Goal: Transaction & Acquisition: Purchase product/service

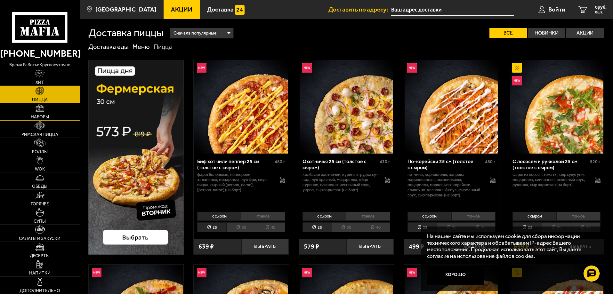
click at [33, 105] on link "Наборы" at bounding box center [40, 111] width 80 height 17
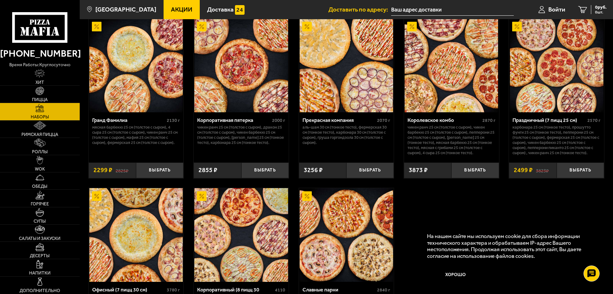
scroll to position [928, 0]
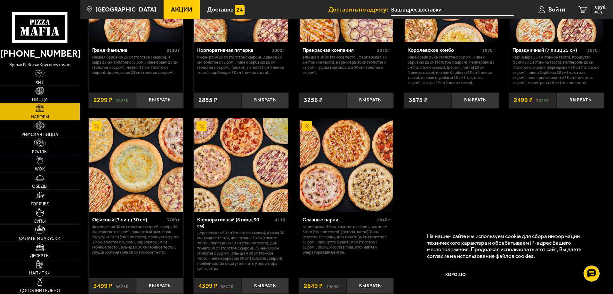
click at [55, 144] on link "Роллы" at bounding box center [40, 146] width 80 height 17
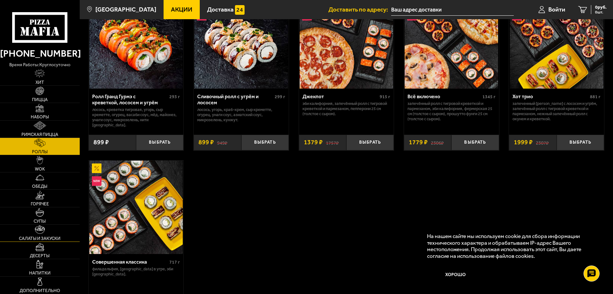
scroll to position [448, 0]
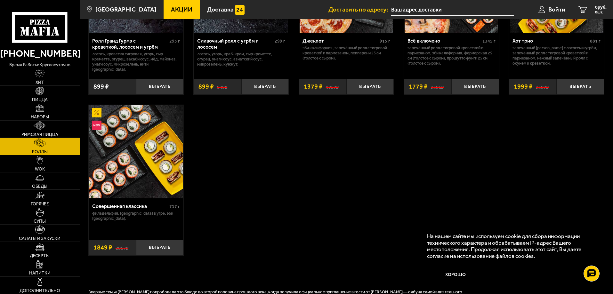
click at [127, 120] on img at bounding box center [135, 151] width 93 height 93
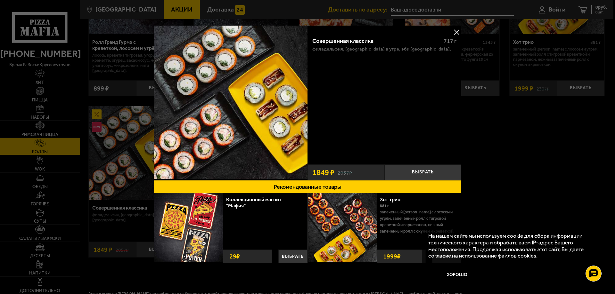
click at [455, 34] on button at bounding box center [456, 32] width 10 height 10
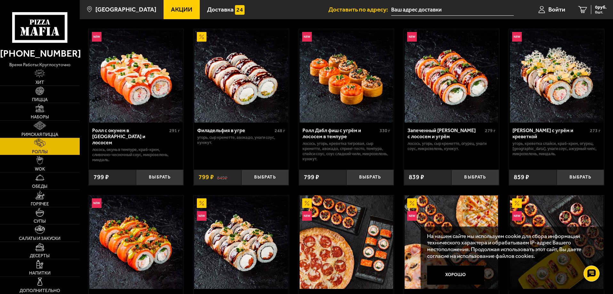
scroll to position [352, 0]
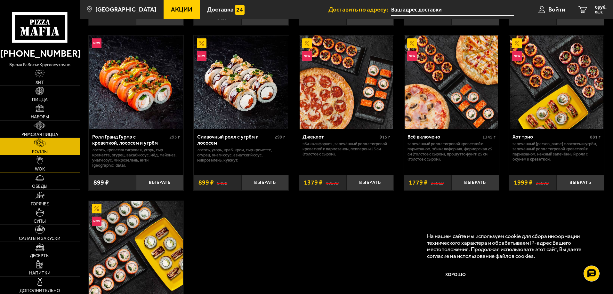
click at [47, 164] on link "WOK" at bounding box center [40, 163] width 80 height 17
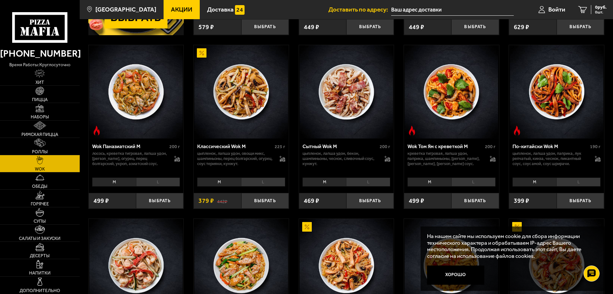
scroll to position [288, 0]
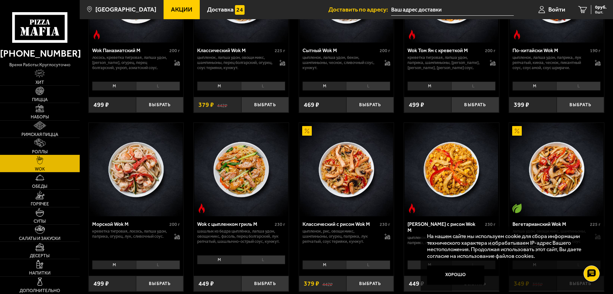
click at [37, 141] on img at bounding box center [39, 143] width 11 height 9
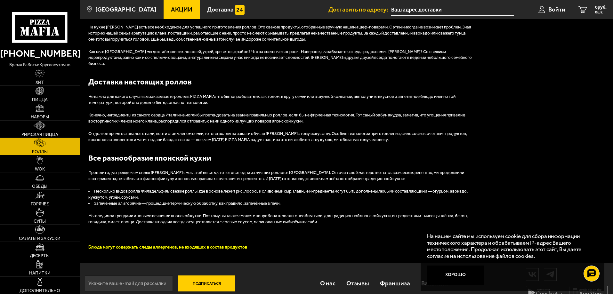
scroll to position [774, 0]
drag, startPoint x: 43, startPoint y: 231, endPoint x: 19, endPoint y: 232, distance: 23.7
click at [19, 232] on link "Салаты и закуски" at bounding box center [40, 233] width 80 height 17
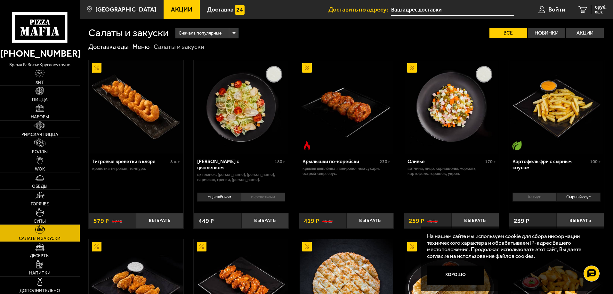
click at [49, 142] on link "Роллы" at bounding box center [40, 146] width 80 height 17
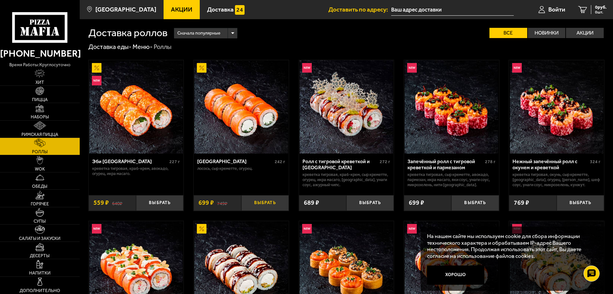
click at [265, 200] on button "Выбрать" at bounding box center [264, 203] width 47 height 16
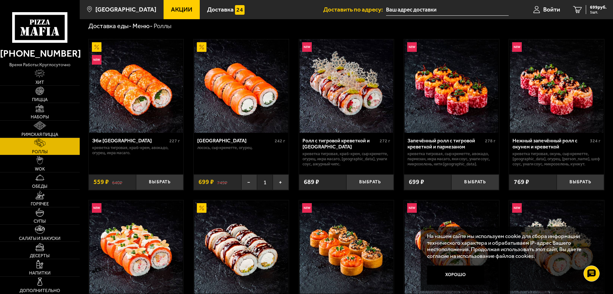
scroll to position [32, 0]
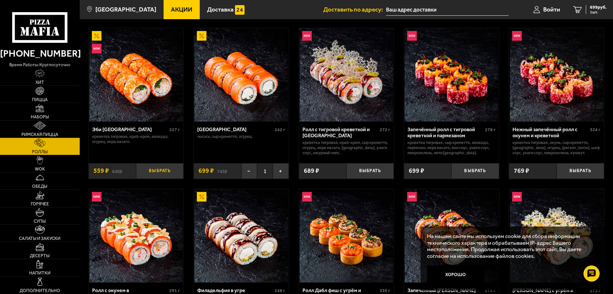
click at [160, 173] on button "Выбрать" at bounding box center [159, 171] width 47 height 16
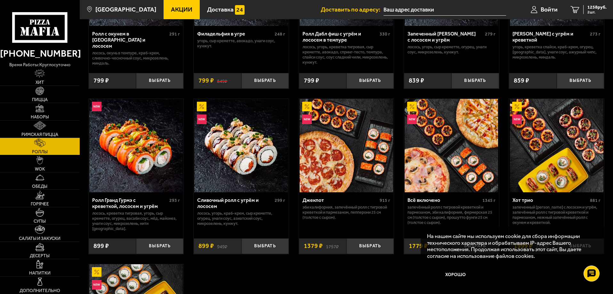
scroll to position [288, 0]
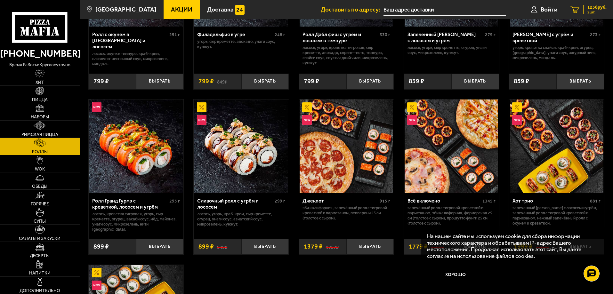
click at [593, 9] on span "1258 руб." at bounding box center [596, 7] width 19 height 4
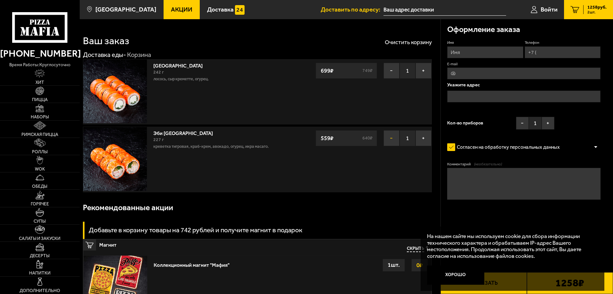
click at [387, 136] on button "−" at bounding box center [391, 138] width 16 height 16
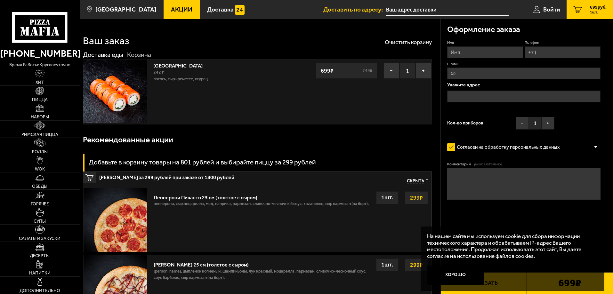
click at [44, 150] on span "Роллы" at bounding box center [40, 152] width 16 height 4
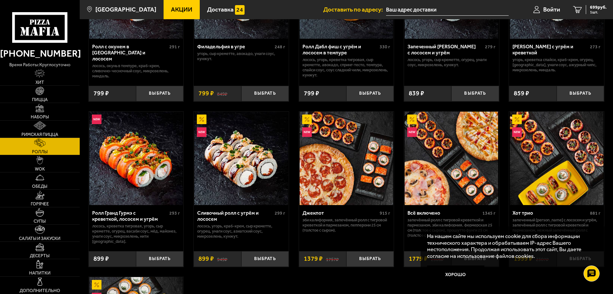
scroll to position [448, 0]
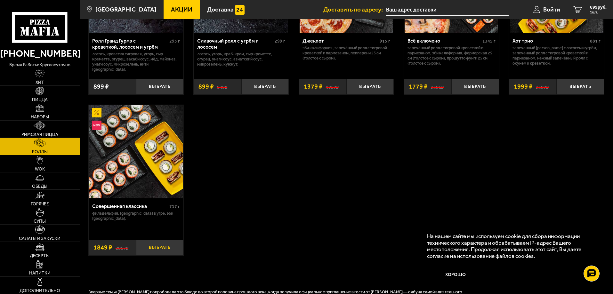
click at [148, 246] on button "Выбрать" at bounding box center [159, 248] width 47 height 16
click at [586, 7] on div "2548 руб. 2 шт." at bounding box center [594, 9] width 23 height 9
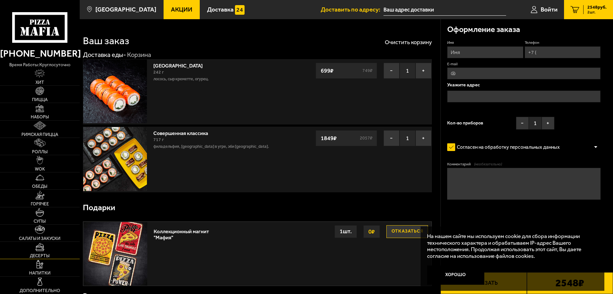
scroll to position [96, 0]
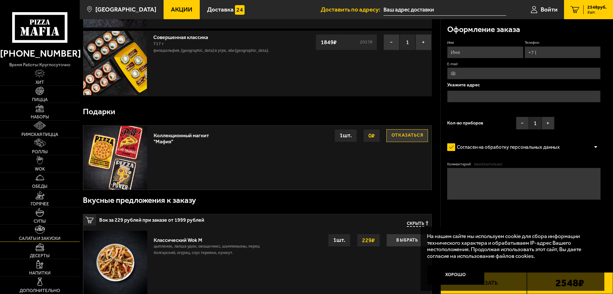
click at [45, 230] on link "Салаты и закуски" at bounding box center [40, 233] width 80 height 17
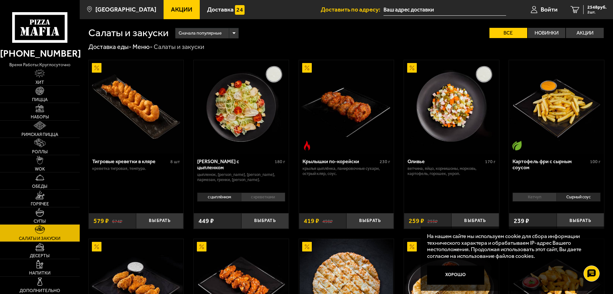
click at [260, 200] on li "с креветками" at bounding box center [263, 197] width 44 height 9
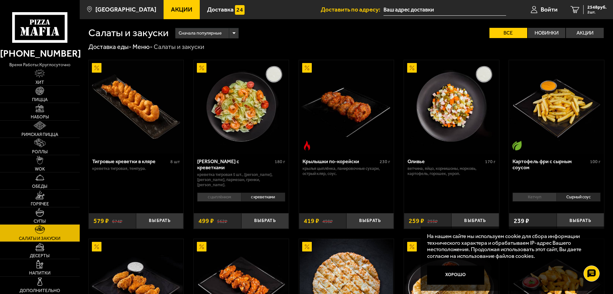
click at [216, 199] on li "с цыплёнком" at bounding box center [219, 197] width 44 height 9
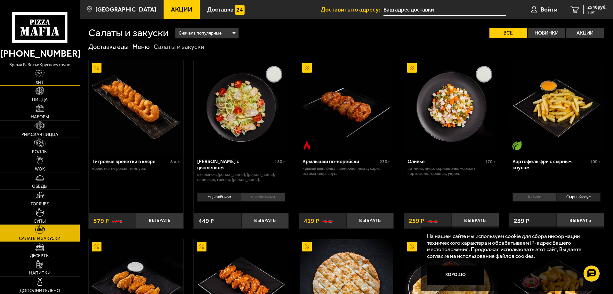
click at [50, 77] on link "Хит" at bounding box center [40, 77] width 80 height 17
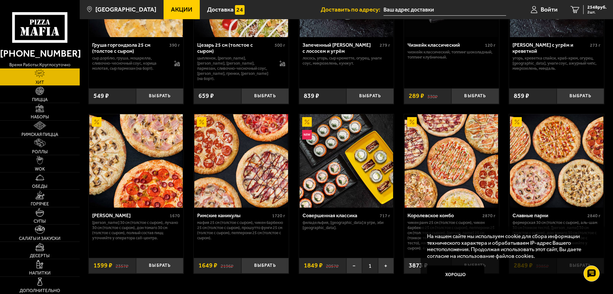
scroll to position [332, 0]
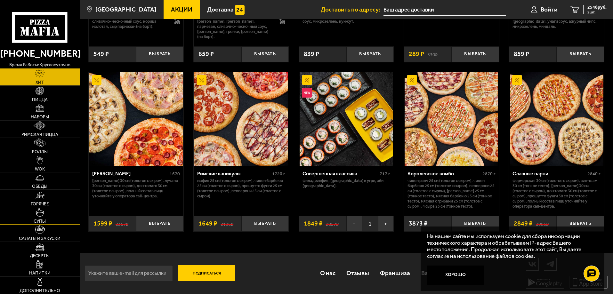
click at [45, 220] on span "Супы" at bounding box center [40, 221] width 12 height 4
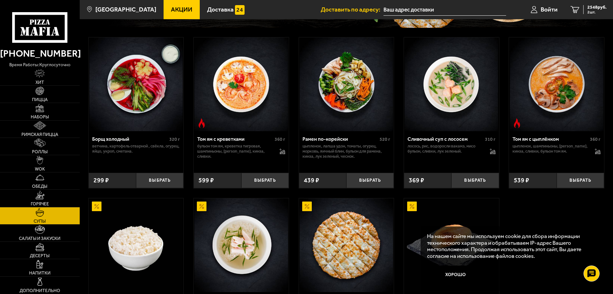
scroll to position [233, 0]
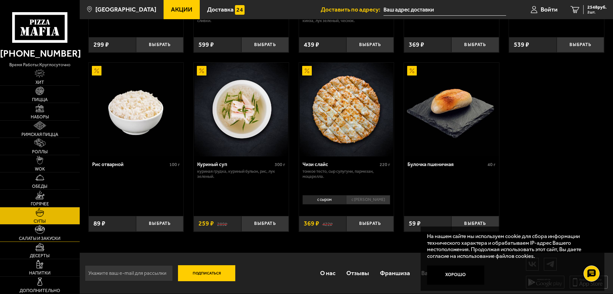
click at [37, 231] on img at bounding box center [40, 229] width 10 height 9
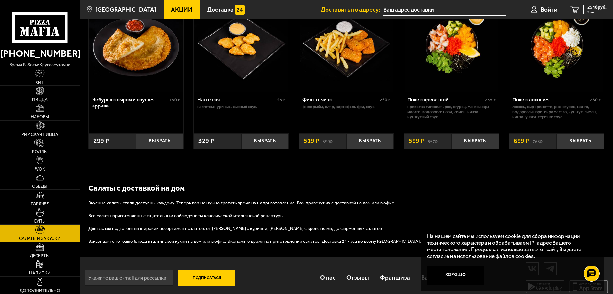
scroll to position [434, 0]
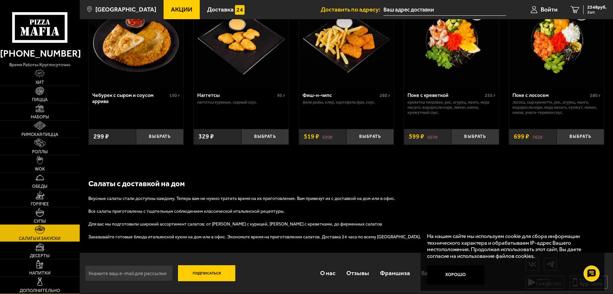
click at [51, 284] on link "Дополнительно" at bounding box center [40, 285] width 80 height 17
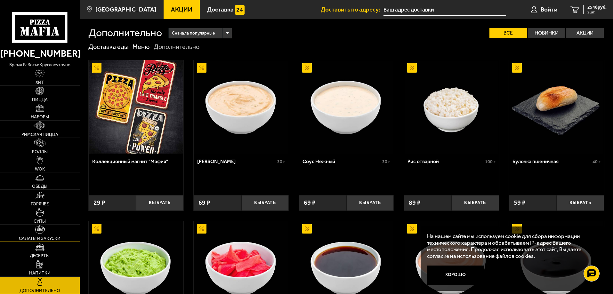
click at [49, 230] on link "Салаты и закуски" at bounding box center [40, 233] width 80 height 17
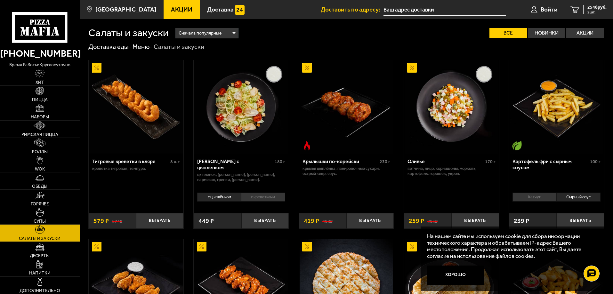
click at [58, 149] on link "Роллы" at bounding box center [40, 146] width 80 height 17
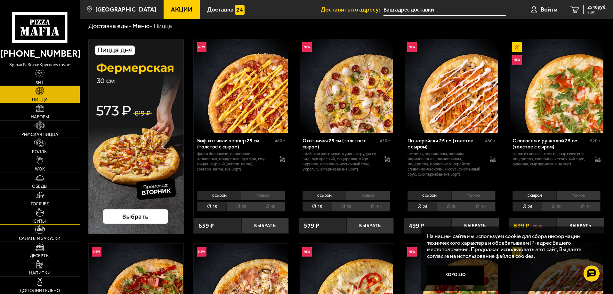
scroll to position [32, 0]
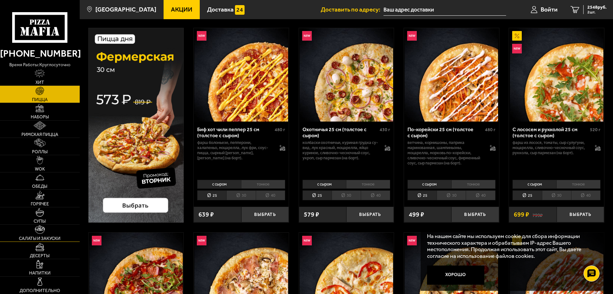
click at [48, 234] on link "Салаты и закуски" at bounding box center [40, 233] width 80 height 17
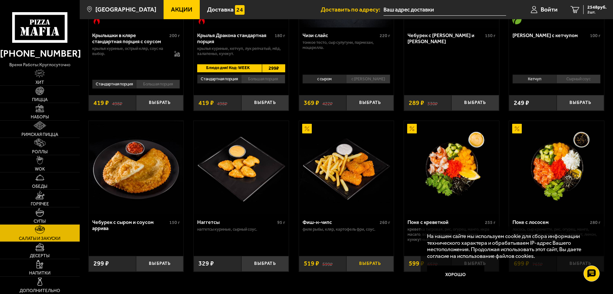
scroll to position [352, 0]
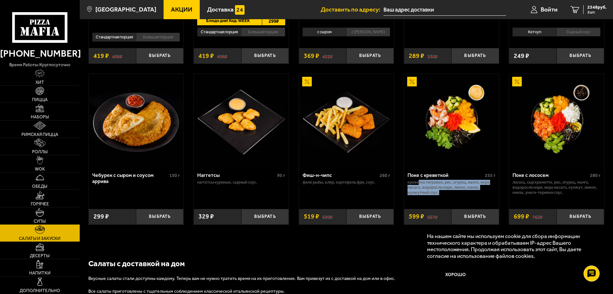
drag, startPoint x: 418, startPoint y: 182, endPoint x: 492, endPoint y: 199, distance: 75.6
click at [492, 199] on div "Поке с креветкой 255 г креветка тигровая, рис, огурец, манго, икра масаго, водо…" at bounding box center [451, 185] width 95 height 37
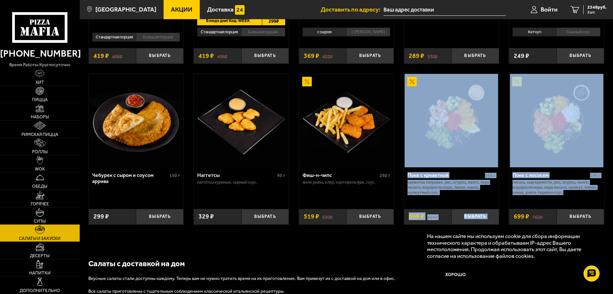
drag, startPoint x: 573, startPoint y: 198, endPoint x: 496, endPoint y: 174, distance: 80.3
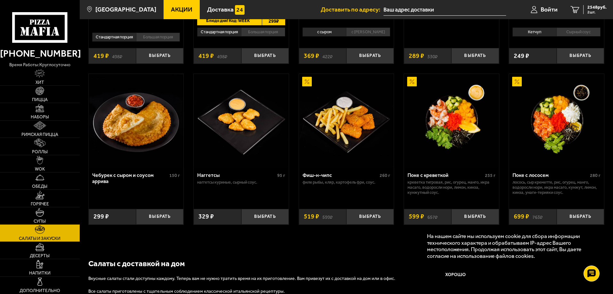
click at [378, 197] on div "Фиш-н-чипс 260 г филе рыбы, кляр, картофель фри, соус." at bounding box center [346, 185] width 95 height 37
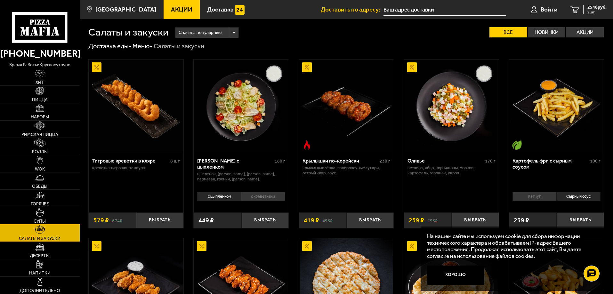
scroll to position [0, 0]
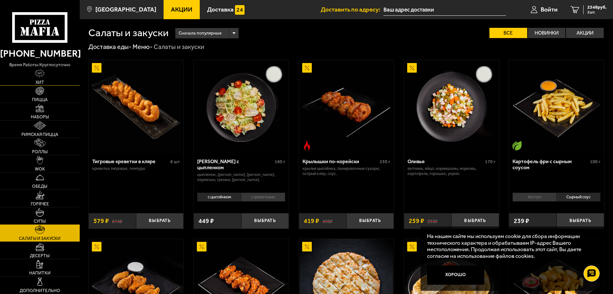
click at [35, 77] on img at bounding box center [40, 73] width 10 height 9
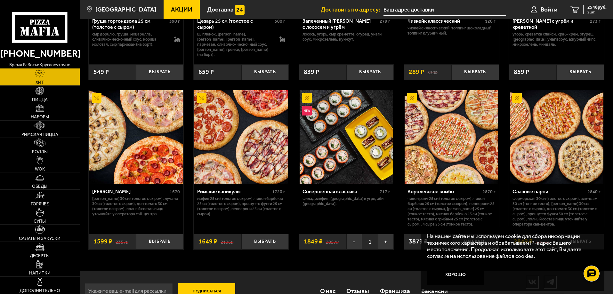
scroll to position [332, 0]
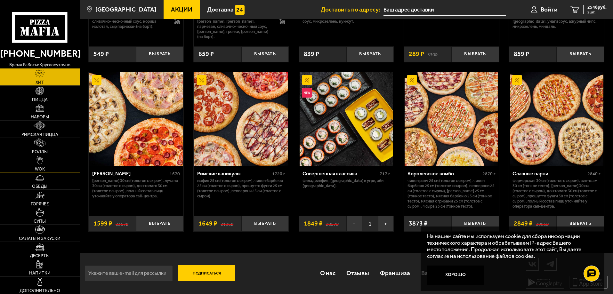
click at [45, 161] on link "WOK" at bounding box center [40, 163] width 80 height 17
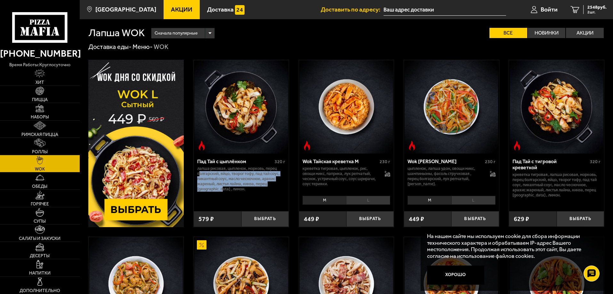
drag, startPoint x: 201, startPoint y: 172, endPoint x: 284, endPoint y: 197, distance: 87.2
click at [284, 197] on div "Пад Тай с цыплёнком 320 г лапша рисовая, цыпленок, морковь, перец болгарский, я…" at bounding box center [241, 180] width 95 height 53
click at [248, 194] on div "Пад Тай с цыплёнком 320 г лапша рисовая, цыпленок, морковь, перец болгарский, я…" at bounding box center [241, 180] width 95 height 53
click at [545, 35] on label "Новинки" at bounding box center [547, 33] width 38 height 10
click at [0, 0] on input "Новинки" at bounding box center [0, 0] width 0 height 0
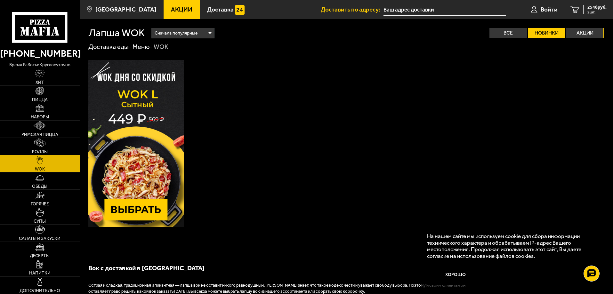
click at [575, 34] on label "Акции" at bounding box center [585, 33] width 38 height 10
click at [0, 0] on input "Акции" at bounding box center [0, 0] width 0 height 0
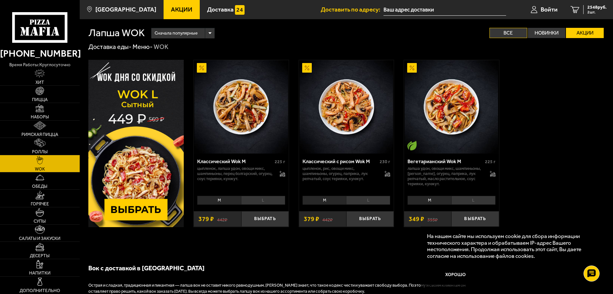
click at [509, 37] on label "Все" at bounding box center [508, 33] width 38 height 10
click at [0, 0] on input "Все" at bounding box center [0, 0] width 0 height 0
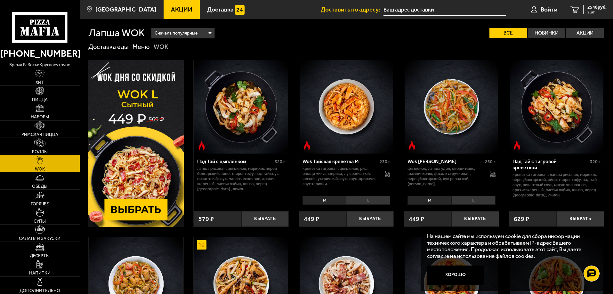
click at [36, 146] on img at bounding box center [39, 143] width 11 height 9
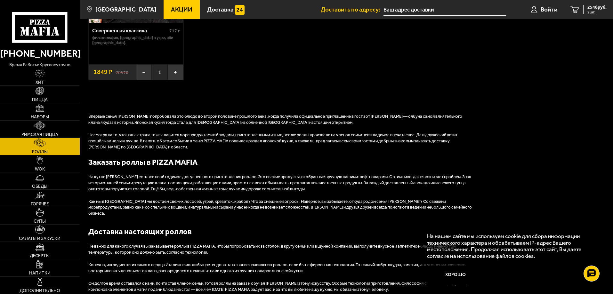
scroll to position [672, 0]
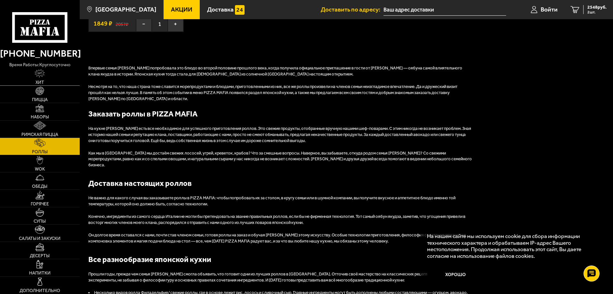
click at [50, 80] on link "Хит" at bounding box center [40, 77] width 80 height 17
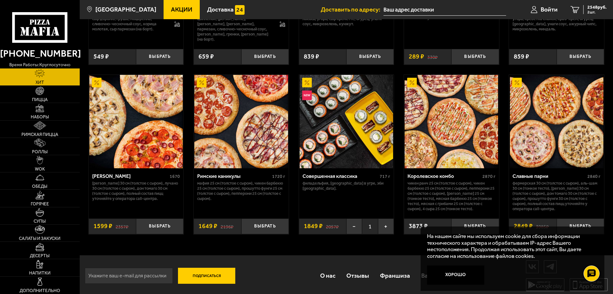
scroll to position [332, 0]
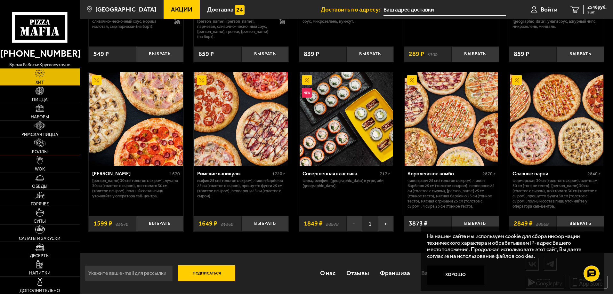
click at [40, 148] on link "Роллы" at bounding box center [40, 146] width 80 height 17
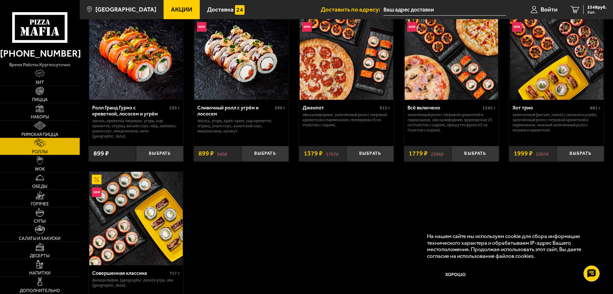
scroll to position [448, 0]
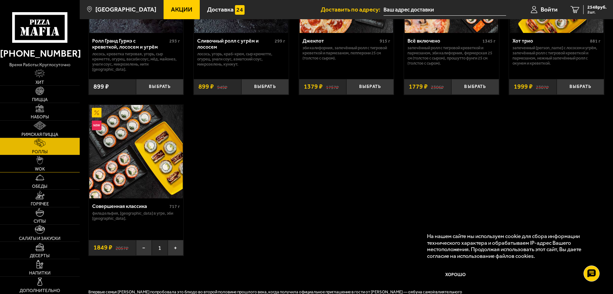
click at [46, 162] on link "WOK" at bounding box center [40, 163] width 80 height 17
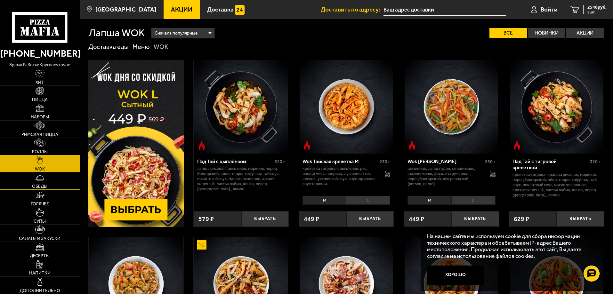
click at [48, 181] on link "Обеды" at bounding box center [40, 181] width 80 height 17
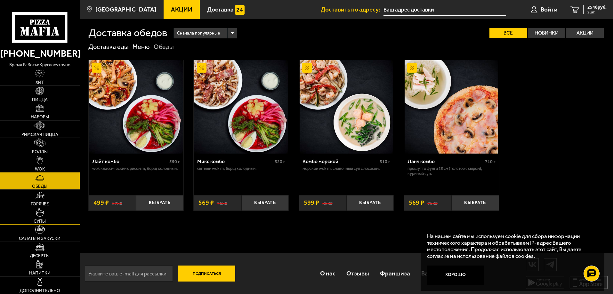
click at [52, 207] on link "Супы" at bounding box center [40, 215] width 80 height 17
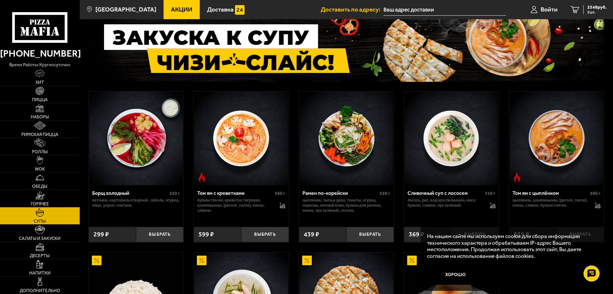
scroll to position [41, 0]
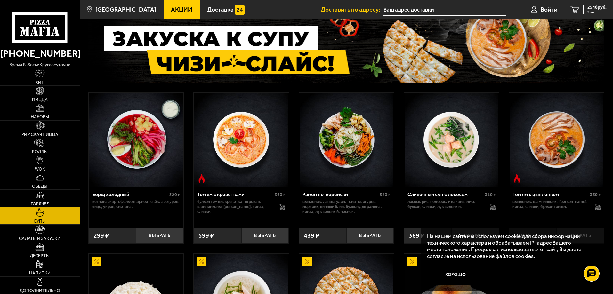
click at [45, 197] on link "Горячее" at bounding box center [40, 198] width 80 height 17
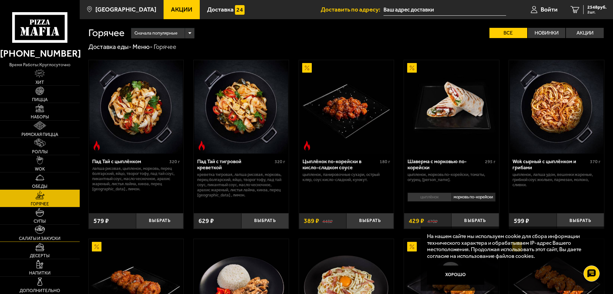
click at [45, 229] on link "Салаты и закуски" at bounding box center [40, 233] width 80 height 17
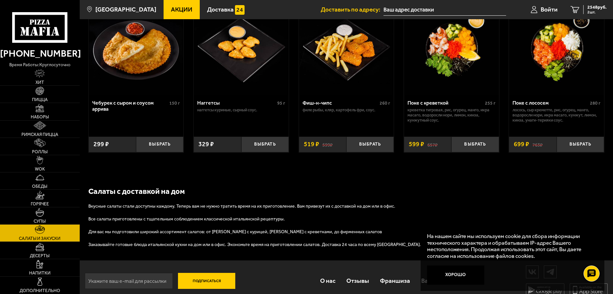
scroll to position [434, 0]
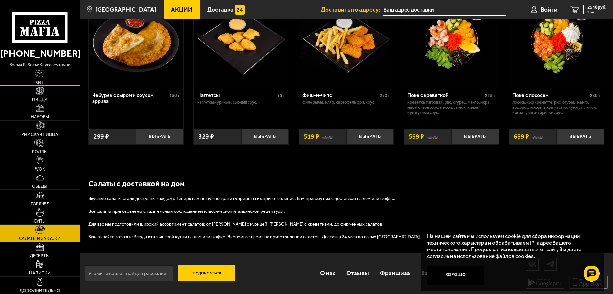
click at [38, 77] on img at bounding box center [40, 73] width 10 height 9
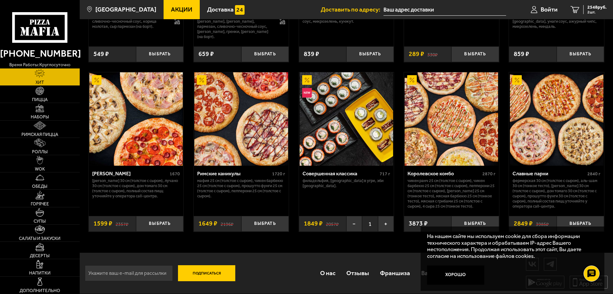
scroll to position [300, 0]
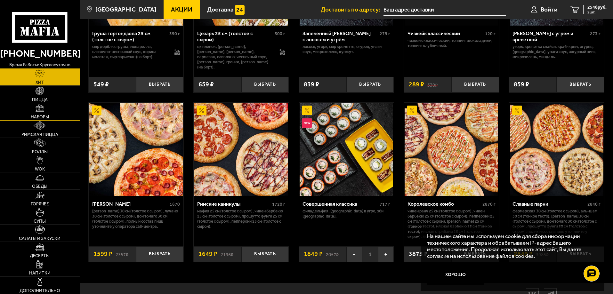
click at [40, 106] on img at bounding box center [40, 108] width 9 height 9
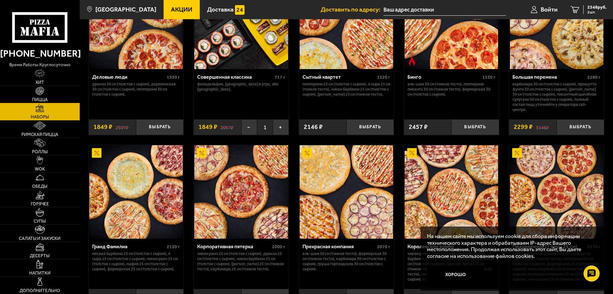
scroll to position [604, 0]
